Goal: Transaction & Acquisition: Purchase product/service

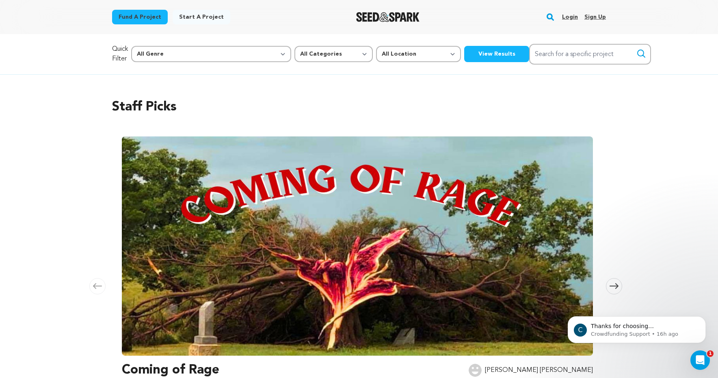
click at [567, 15] on link "Login" at bounding box center [570, 17] width 16 height 13
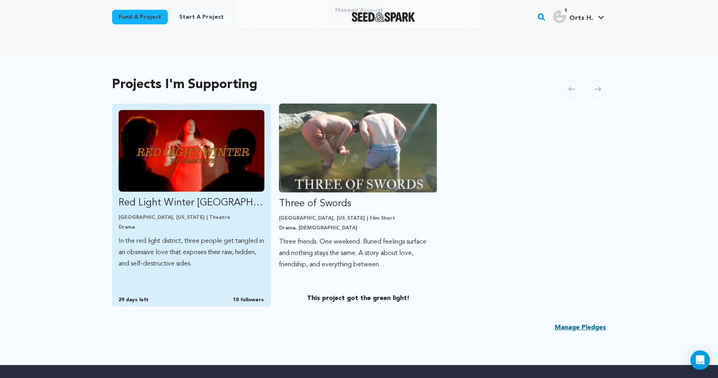
scroll to position [150, 0]
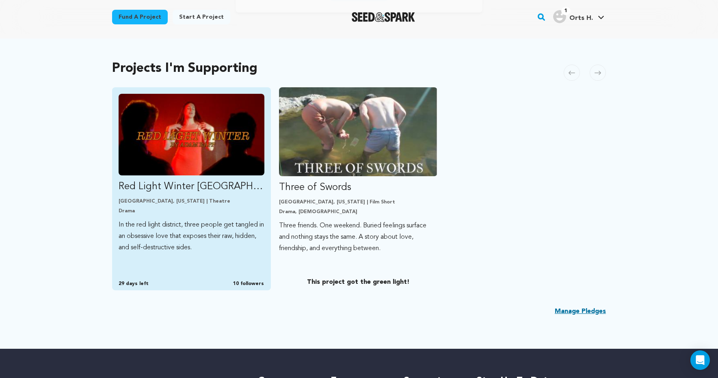
click at [179, 141] on img "Fund Red Light Winter Los Angeles" at bounding box center [192, 135] width 146 height 82
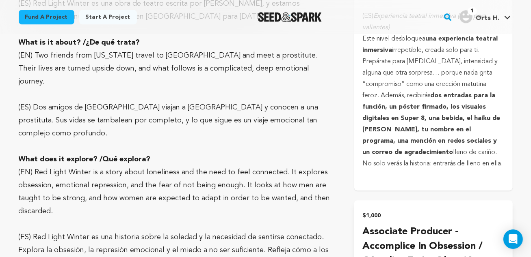
scroll to position [3444, 0]
